Goal: Transaction & Acquisition: Purchase product/service

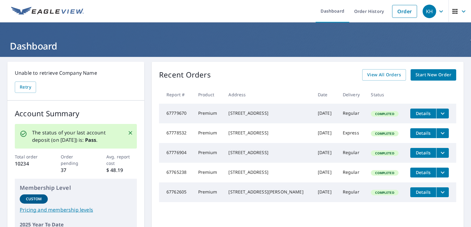
click at [372, 136] on span "Completed" at bounding box center [384, 134] width 26 height 4
drag, startPoint x: 372, startPoint y: 139, endPoint x: 434, endPoint y: 136, distance: 61.7
click at [439, 136] on icon "filesDropdownBtn-67778532" at bounding box center [442, 133] width 7 height 7
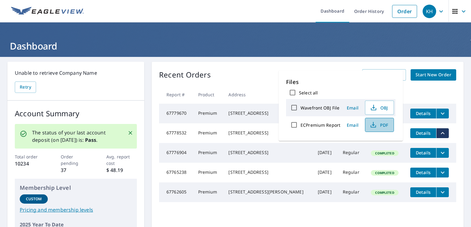
click at [385, 126] on span "PDF" at bounding box center [379, 124] width 20 height 7
click at [417, 84] on div "Recent Orders View All Orders Start New Order Report # Product Address Date Del…" at bounding box center [308, 163] width 312 height 202
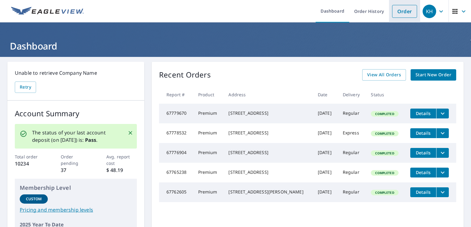
click at [392, 11] on link "Order" at bounding box center [404, 11] width 25 height 13
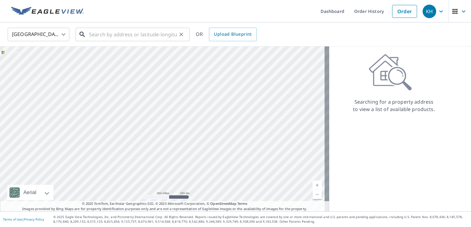
click at [98, 35] on input "text" at bounding box center [133, 34] width 88 height 17
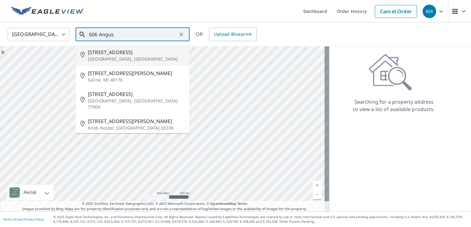
click at [112, 55] on span "[STREET_ADDRESS]" at bounding box center [136, 52] width 97 height 7
type input "[STREET_ADDRESS]"
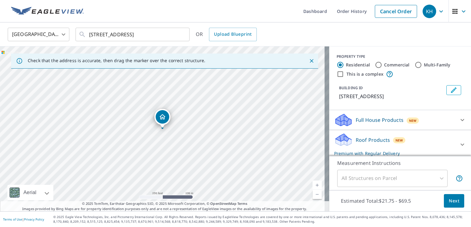
click at [312, 184] on link "Current Level 17, Zoom In" at bounding box center [316, 185] width 9 height 9
click at [312, 184] on link "Current Level 18, Zoom In" at bounding box center [316, 185] width 9 height 9
click at [449, 203] on span "Next" at bounding box center [454, 201] width 10 height 8
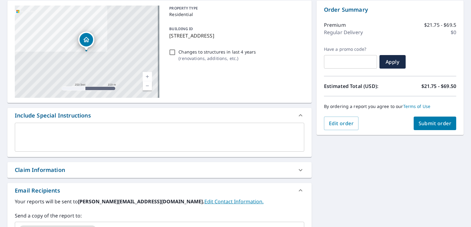
scroll to position [82, 0]
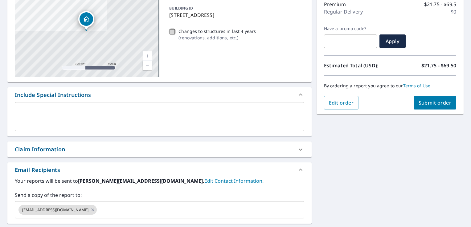
click at [169, 32] on input "Changes to structures in last 4 years ( renovations, additions, etc. )" at bounding box center [172, 31] width 7 height 7
checkbox input "true"
click at [74, 147] on div "Claim Information" at bounding box center [154, 149] width 278 height 8
checkbox input "true"
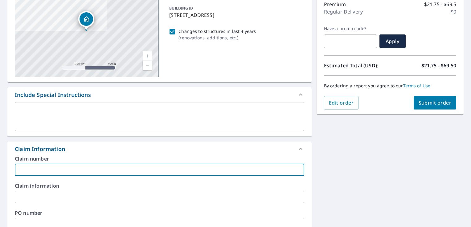
click at [21, 171] on input "text" at bounding box center [159, 170] width 289 height 12
type input "[PERSON_NAME]"
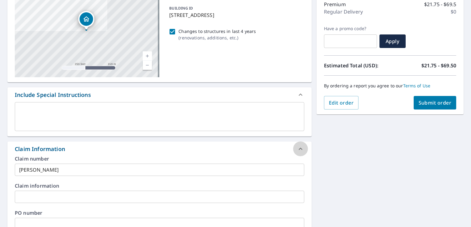
click at [297, 148] on icon at bounding box center [300, 148] width 7 height 7
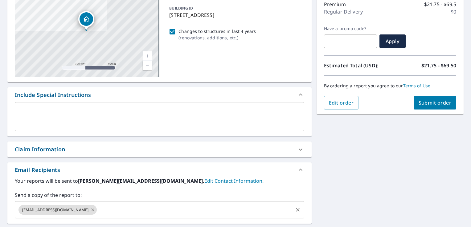
click at [92, 209] on icon at bounding box center [93, 210] width 3 height 3
checkbox input "true"
click at [21, 211] on input "text" at bounding box center [155, 210] width 275 height 12
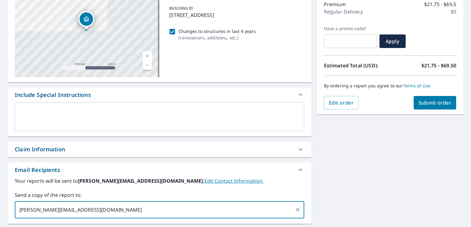
type input "[PERSON_NAME][EMAIL_ADDRESS][DOMAIN_NAME]"
click at [422, 104] on span "Submit order" at bounding box center [434, 103] width 33 height 7
checkbox input "true"
